Goal: Task Accomplishment & Management: Use online tool/utility

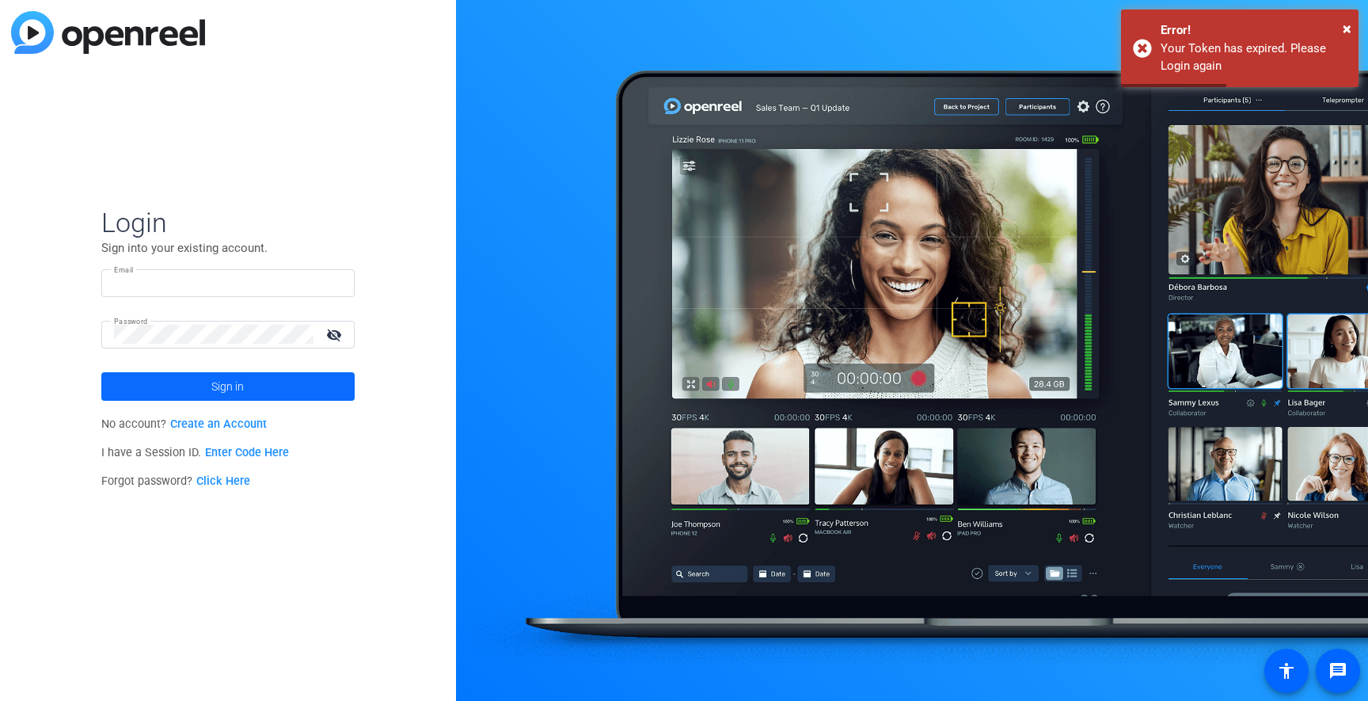
type input "[EMAIL_ADDRESS][PERSON_NAME][DOMAIN_NAME]"
click at [197, 391] on span at bounding box center [227, 386] width 253 height 38
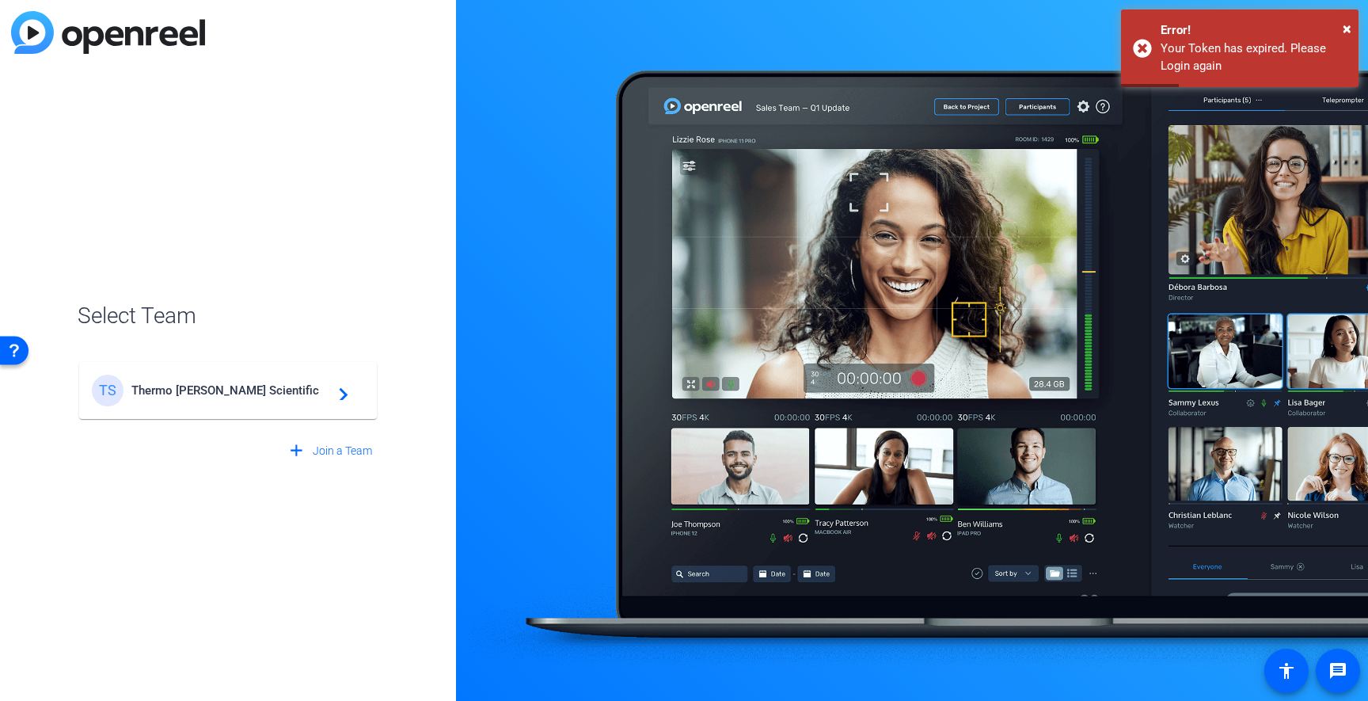
click at [207, 381] on div "TS Thermo [PERSON_NAME] Scientific navigate_next" at bounding box center [228, 390] width 272 height 32
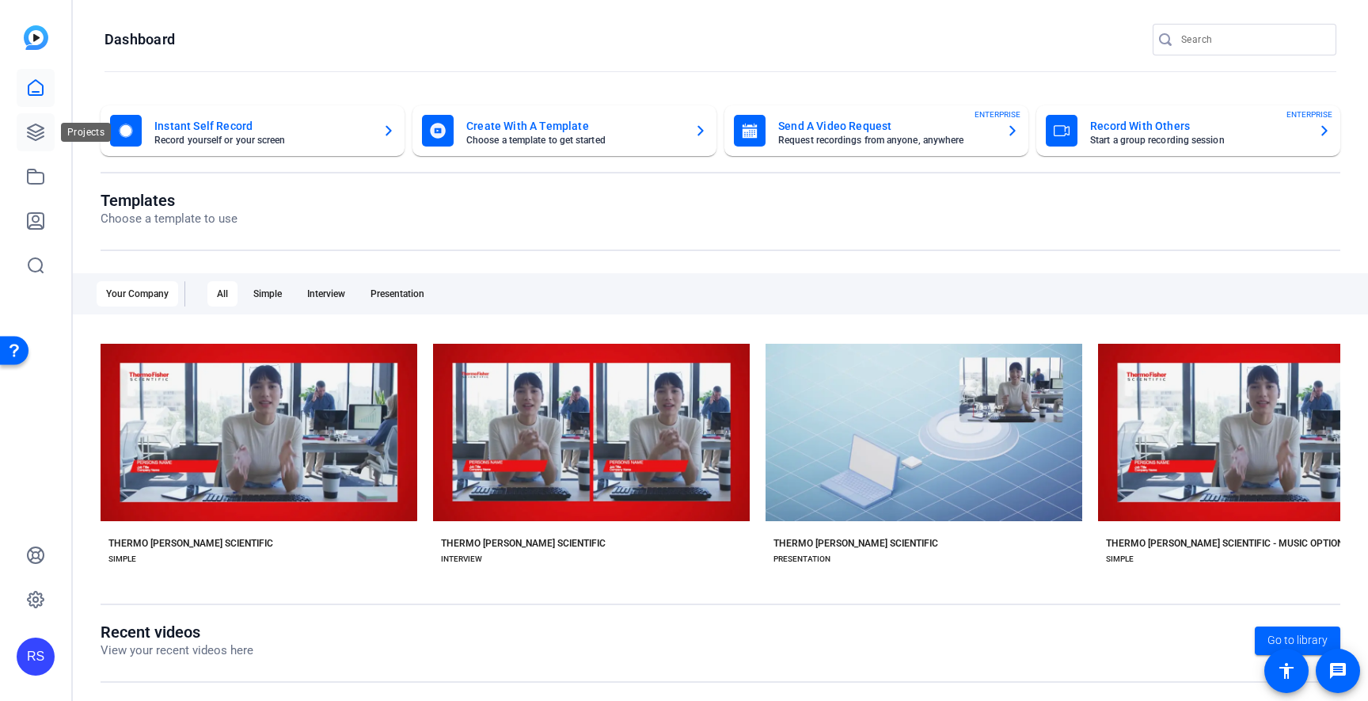
click at [41, 134] on icon at bounding box center [35, 132] width 19 height 19
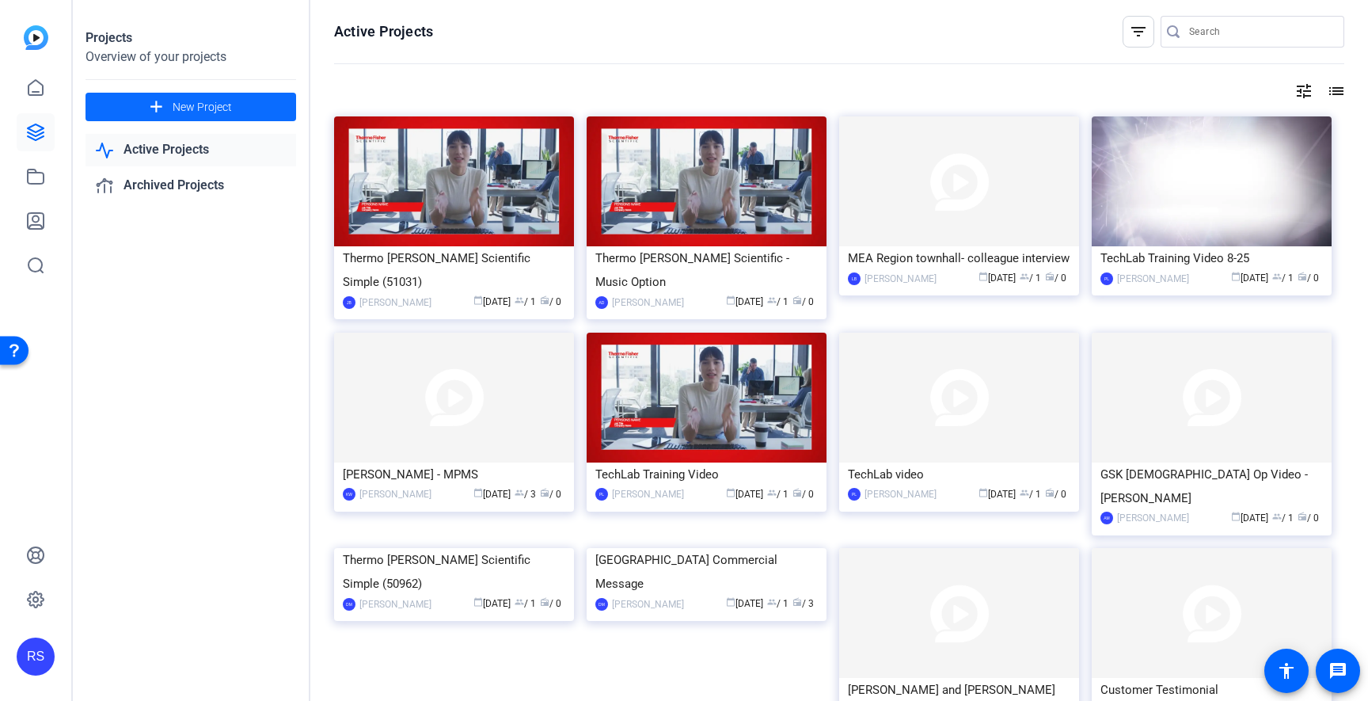
click at [257, 110] on span at bounding box center [191, 107] width 211 height 38
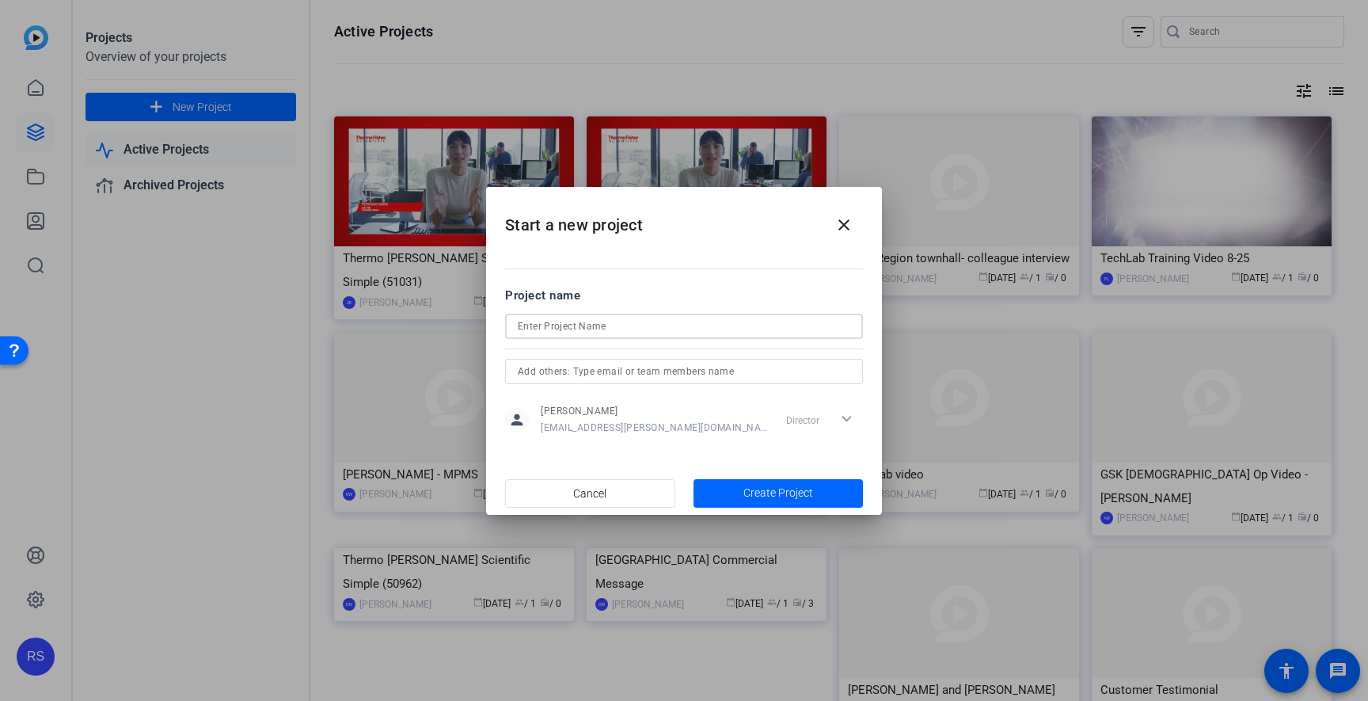
click at [726, 322] on input at bounding box center [684, 326] width 333 height 19
type input "Harmony | Biotech Customer Testimonial"
click at [770, 493] on span "Create Project" at bounding box center [778, 493] width 70 height 17
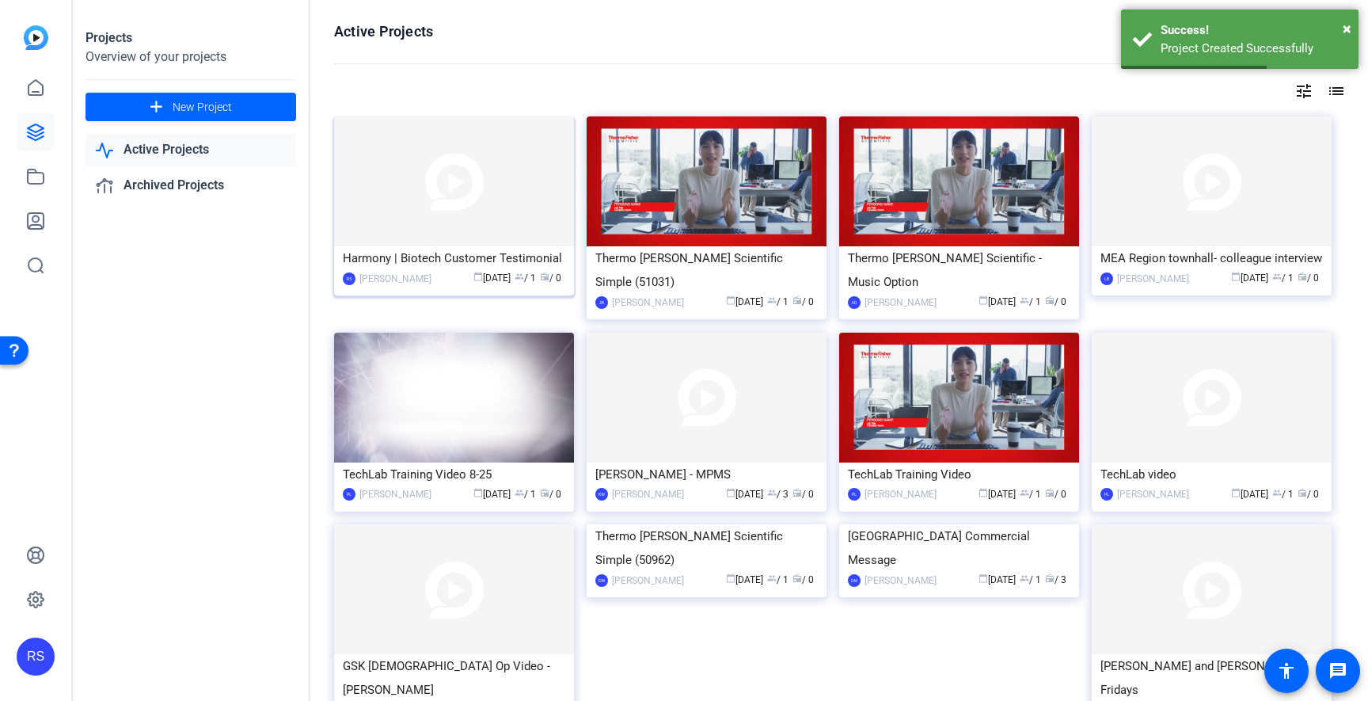
click at [435, 154] on img at bounding box center [454, 181] width 240 height 130
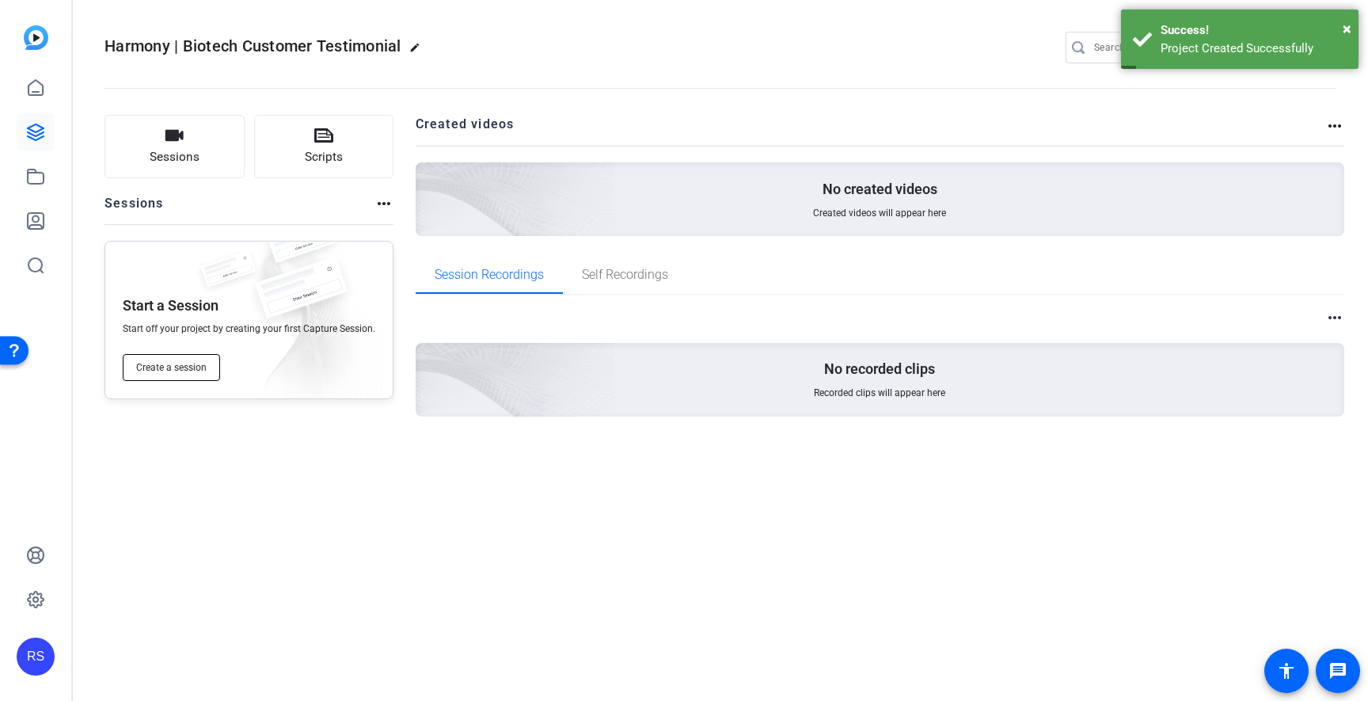
click at [205, 367] on span "Create a session" at bounding box center [171, 367] width 70 height 13
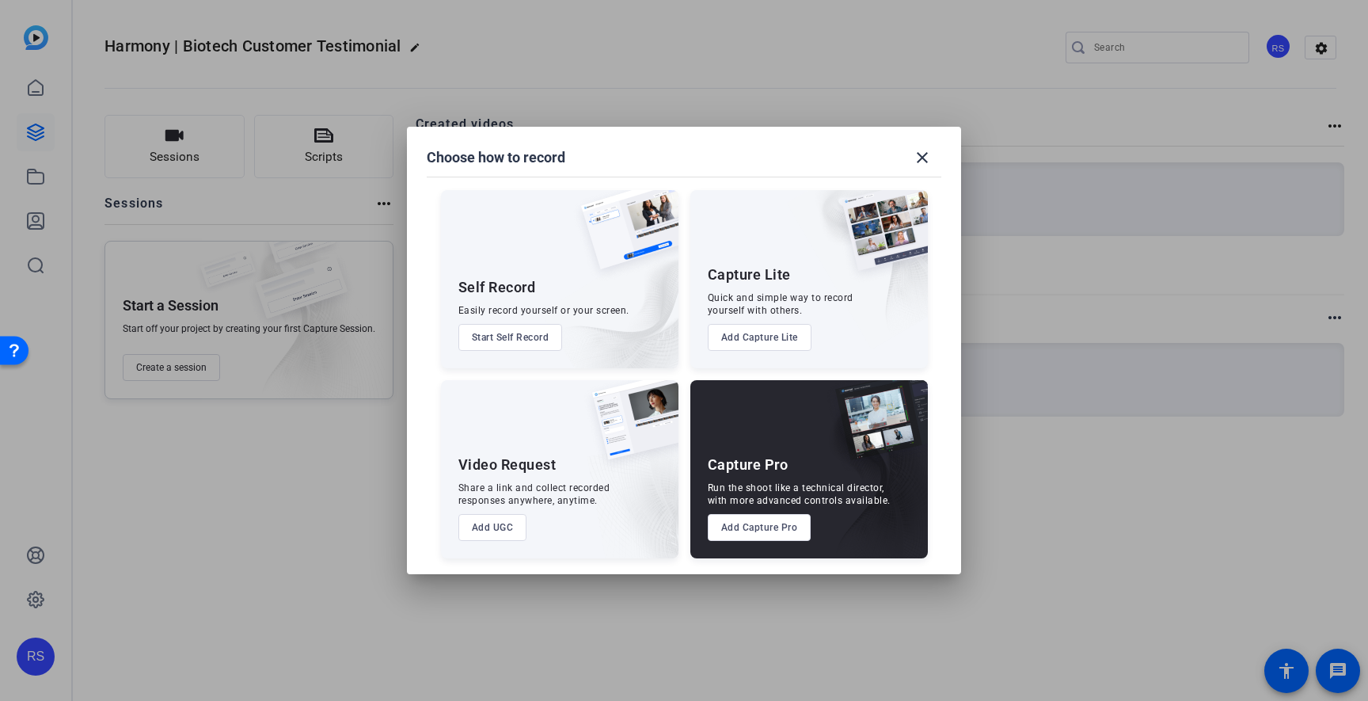
click at [772, 536] on button "Add Capture Pro" at bounding box center [760, 527] width 104 height 27
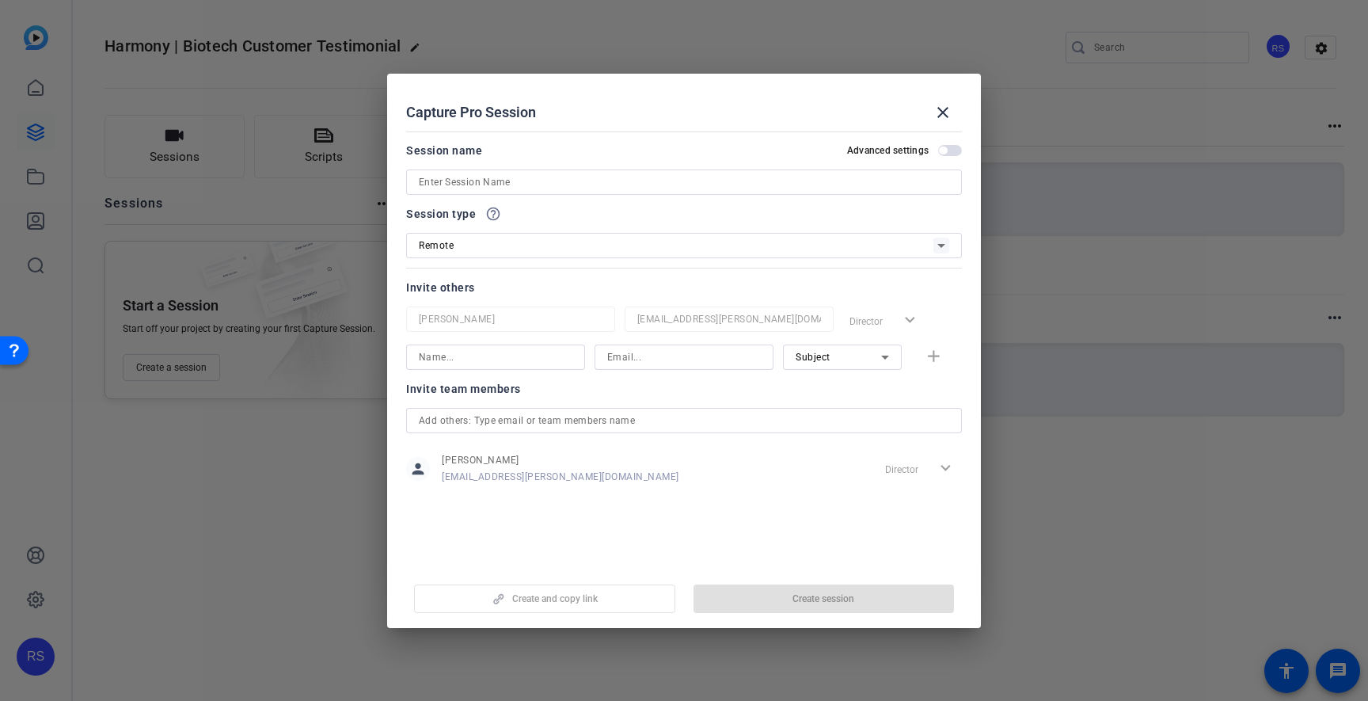
click at [602, 184] on input at bounding box center [684, 182] width 530 height 19
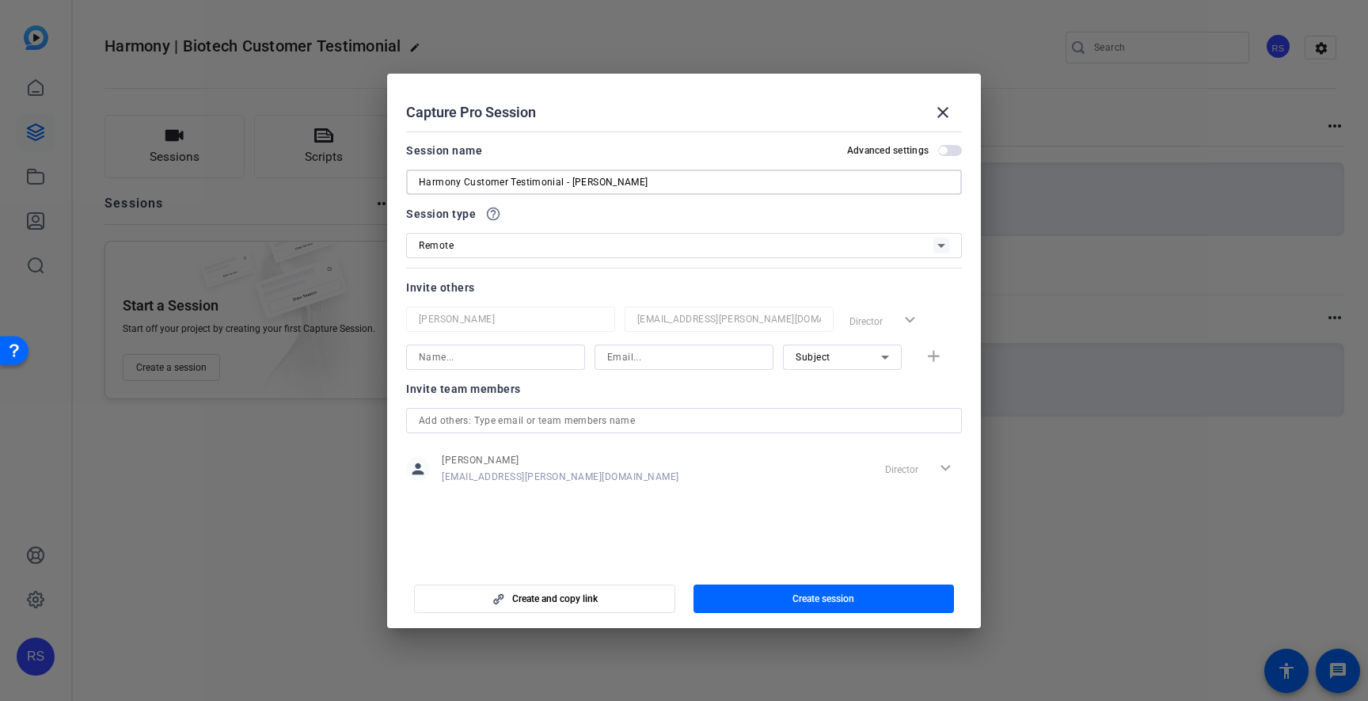
type input "Harmony Customer Testimonial - [PERSON_NAME]"
click at [545, 356] on input at bounding box center [496, 357] width 154 height 19
type input "[PERSON_NAME]"
type input "[EMAIL_ADDRESS][PERSON_NAME][DOMAIN_NAME]"
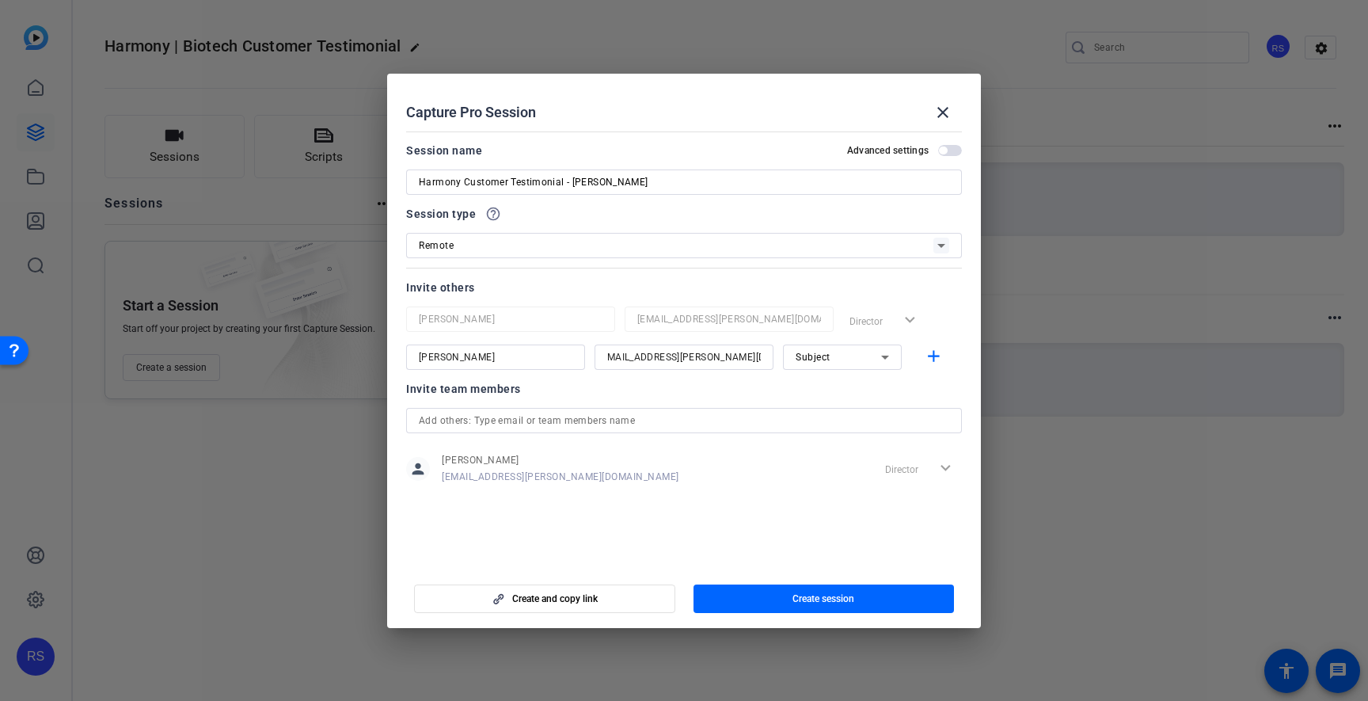
scroll to position [0, 0]
drag, startPoint x: 534, startPoint y: 351, endPoint x: 326, endPoint y: 351, distance: 208.2
click at [326, 351] on div "Choose how to record close Self Record Easily record yourself or your screen. S…" at bounding box center [684, 350] width 1368 height 701
type input "[PERSON_NAME]"
click at [705, 357] on input "[EMAIL_ADDRESS][PERSON_NAME][DOMAIN_NAME]" at bounding box center [684, 357] width 154 height 19
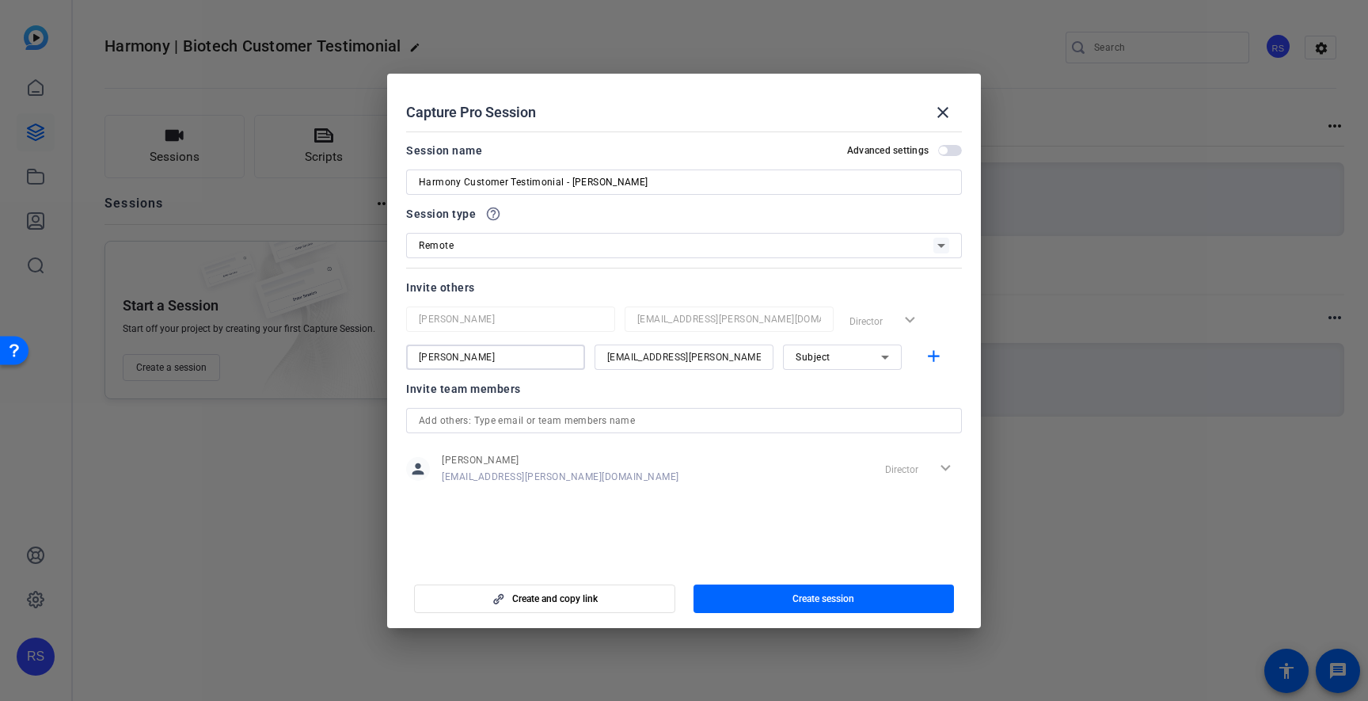
click at [705, 357] on input "[EMAIL_ADDRESS][PERSON_NAME][DOMAIN_NAME]" at bounding box center [684, 357] width 154 height 19
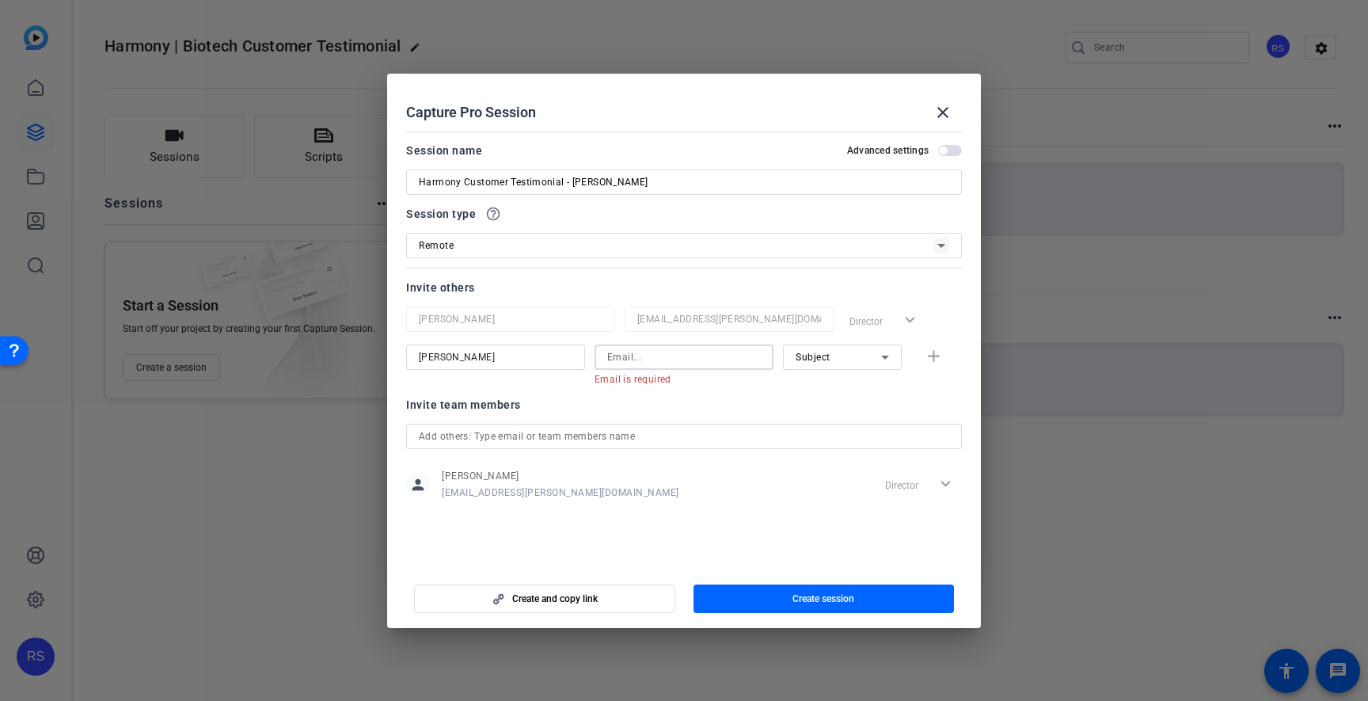
paste input "[EMAIL_ADDRESS][PERSON_NAME][DOMAIN_NAME]"
type input "[EMAIL_ADDRESS][PERSON_NAME][DOMAIN_NAME]"
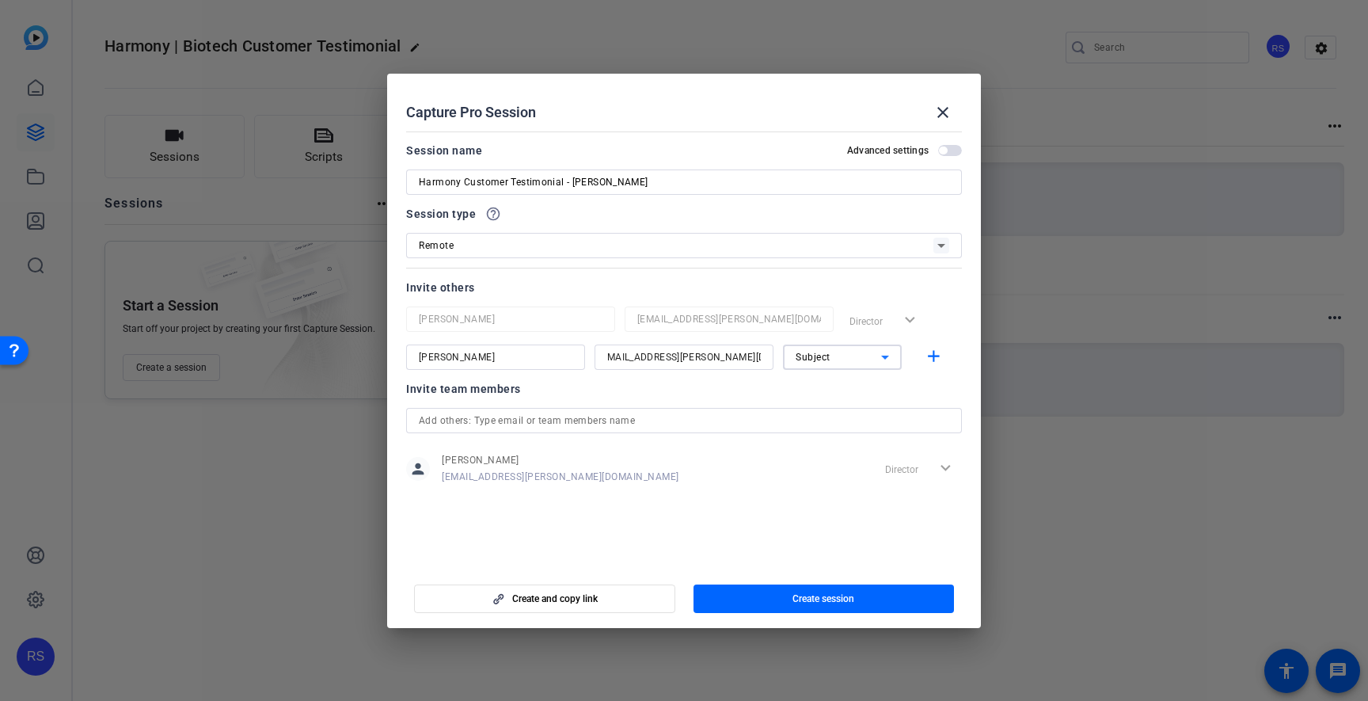
click at [855, 358] on div "Subject" at bounding box center [839, 357] width 86 height 20
click at [846, 390] on span "Collaborator" at bounding box center [825, 388] width 58 height 19
click at [838, 596] on span "Create session" at bounding box center [823, 598] width 62 height 13
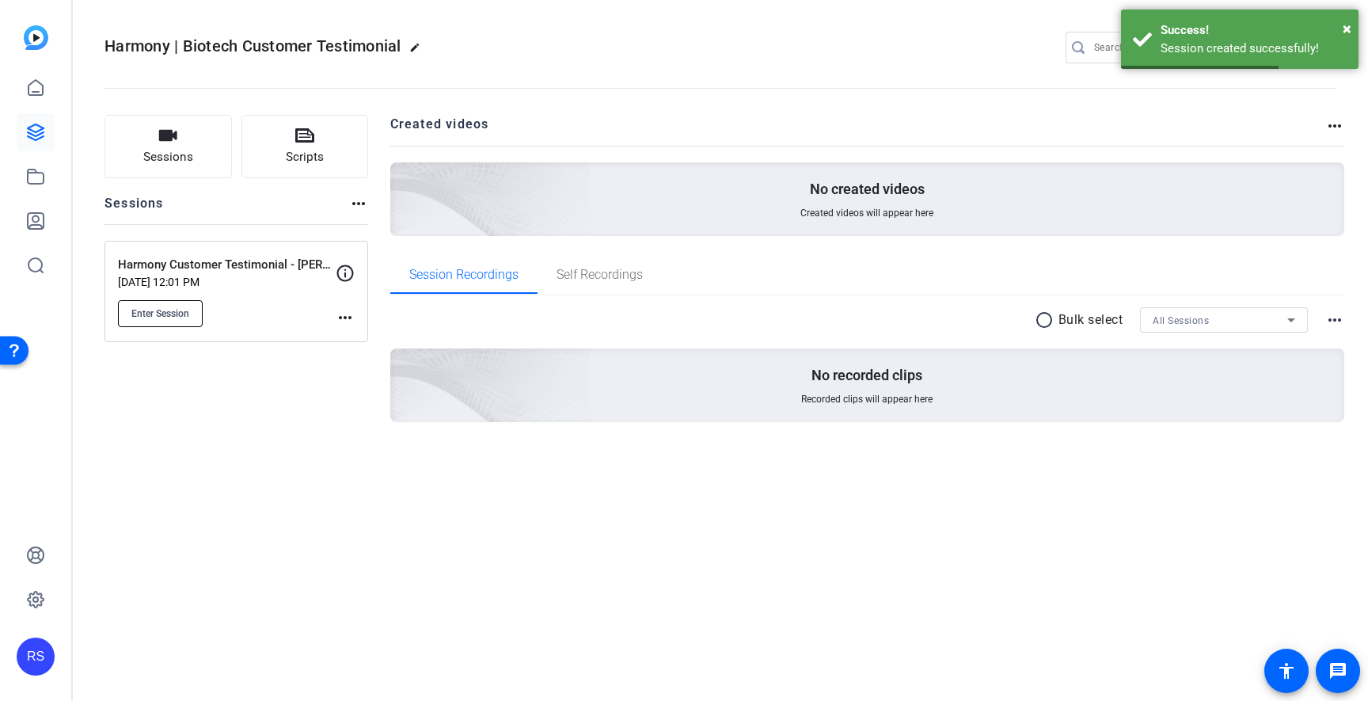
click at [192, 310] on button "Enter Session" at bounding box center [160, 313] width 85 height 27
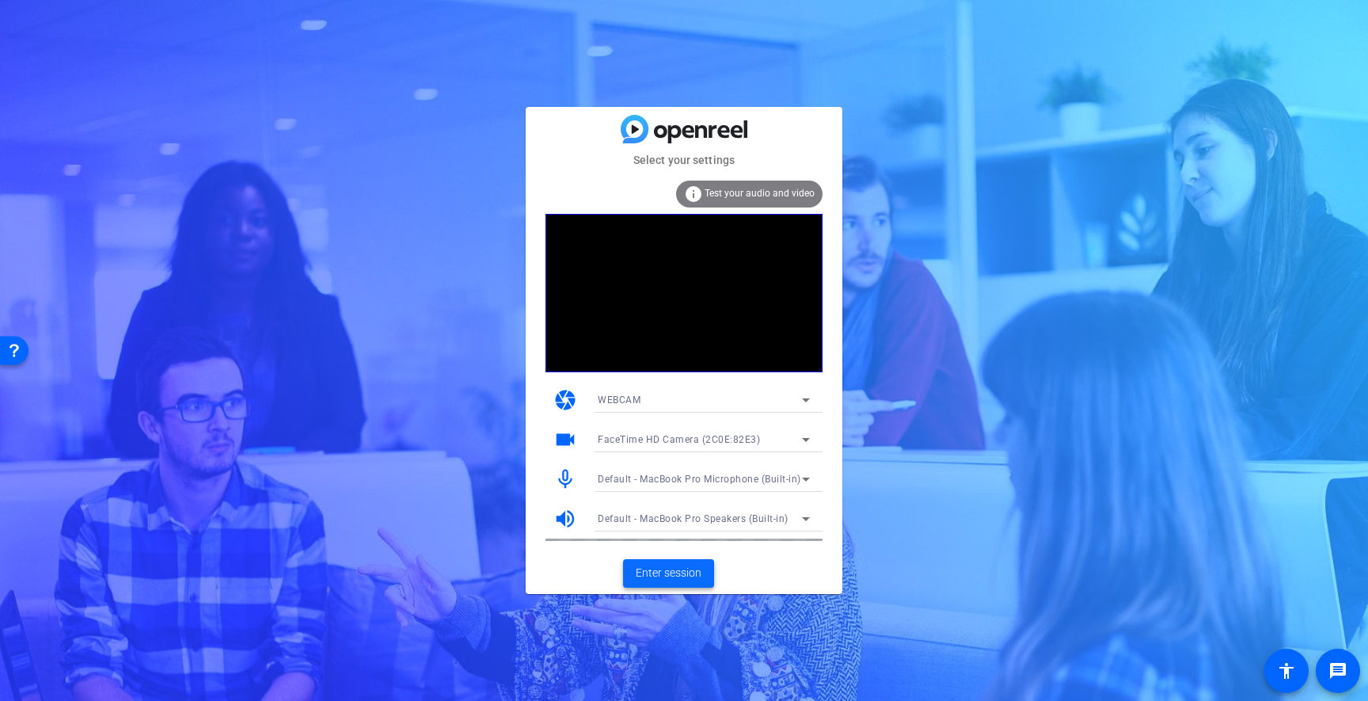
click at [689, 577] on span "Enter session" at bounding box center [669, 572] width 66 height 17
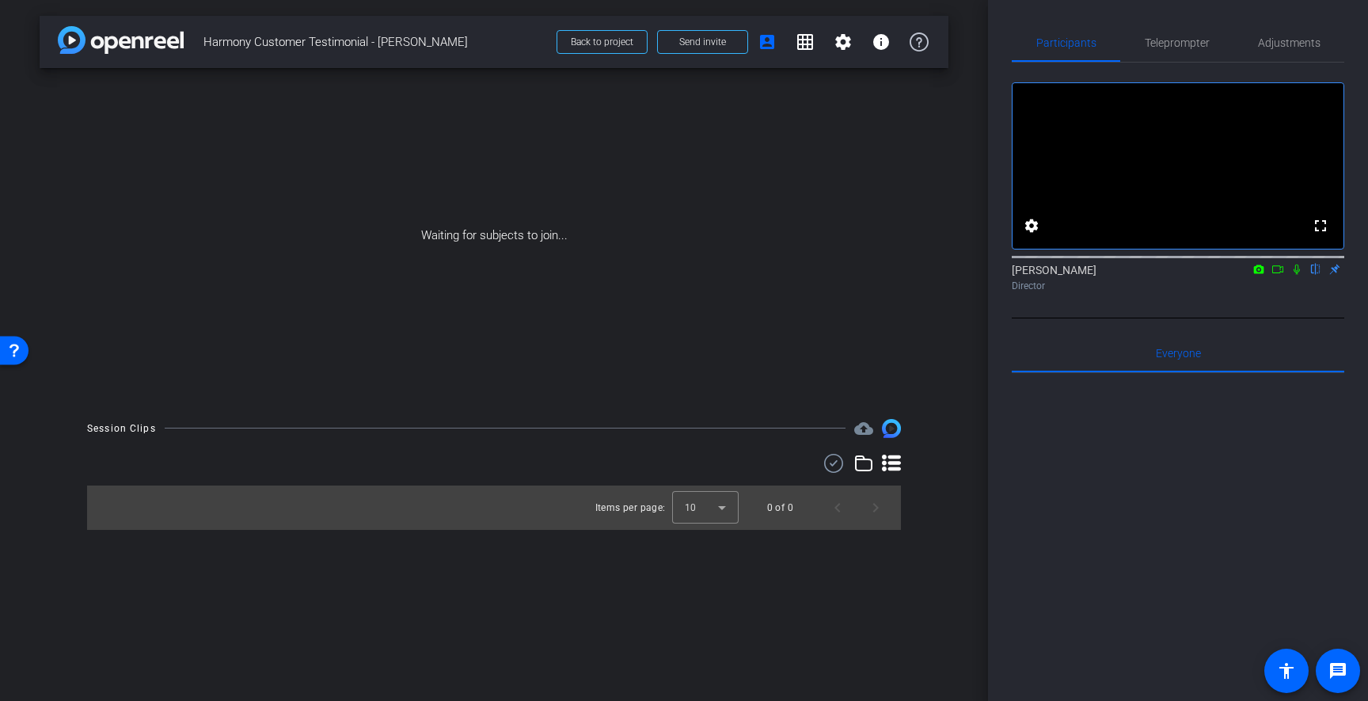
click at [1278, 275] on icon at bounding box center [1277, 269] width 13 height 11
click at [1317, 275] on icon at bounding box center [1316, 269] width 6 height 10
click at [734, 46] on span at bounding box center [702, 42] width 89 height 38
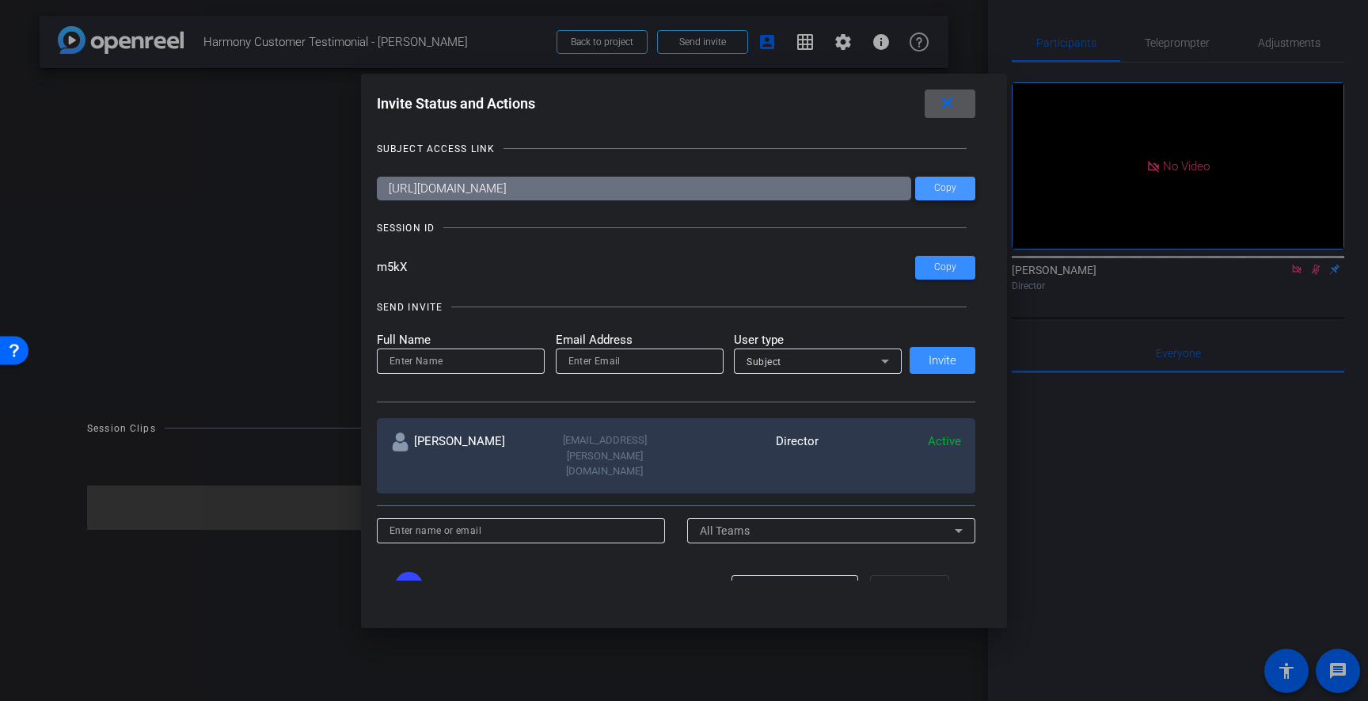
click at [956, 188] on span "Copy" at bounding box center [945, 188] width 22 height 12
click at [941, 184] on span "Copy" at bounding box center [945, 188] width 22 height 12
